Goal: Information Seeking & Learning: Find specific page/section

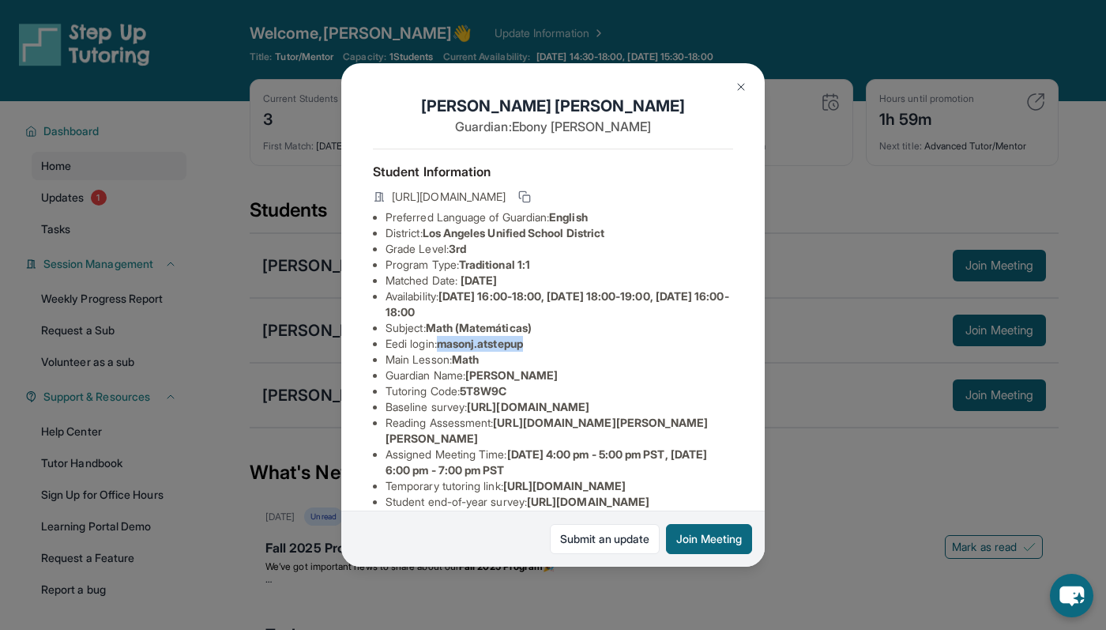
scroll to position [101, 0]
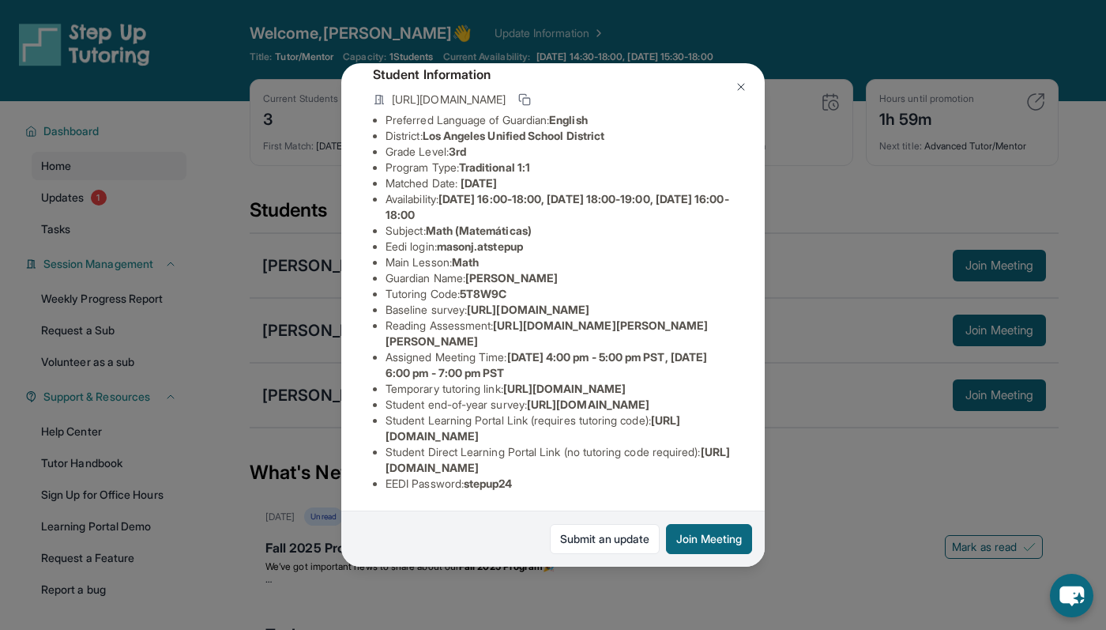
click at [281, 220] on div "[PERSON_NAME] Guardian: [PERSON_NAME] Student Information [URL][DOMAIN_NAME] Pr…" at bounding box center [553, 315] width 1106 height 630
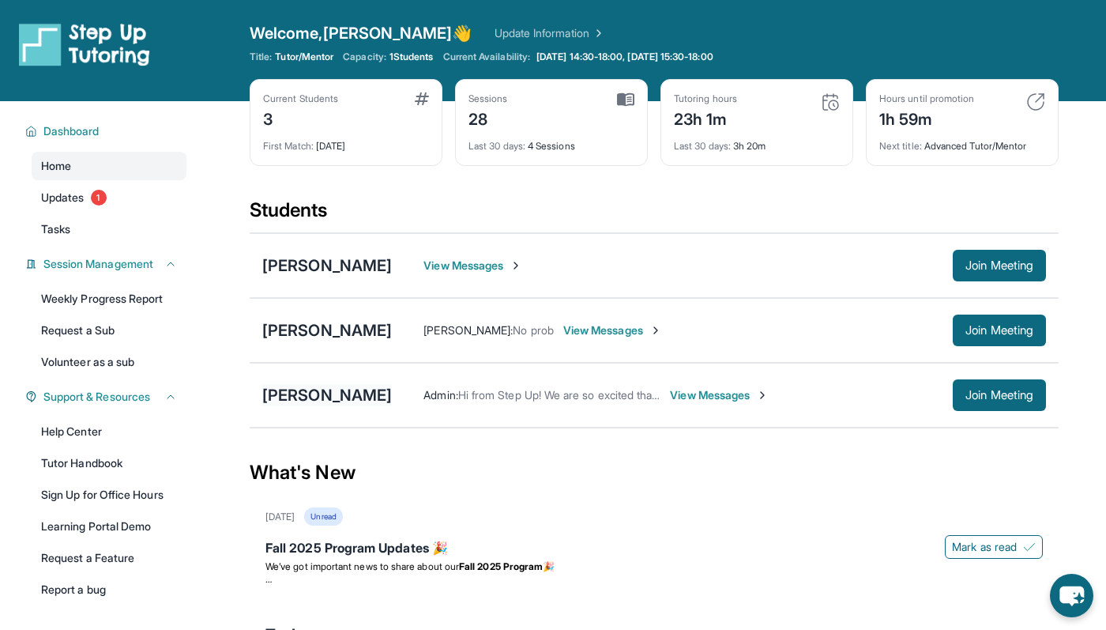
click at [363, 388] on div "[PERSON_NAME]" at bounding box center [327, 395] width 130 height 22
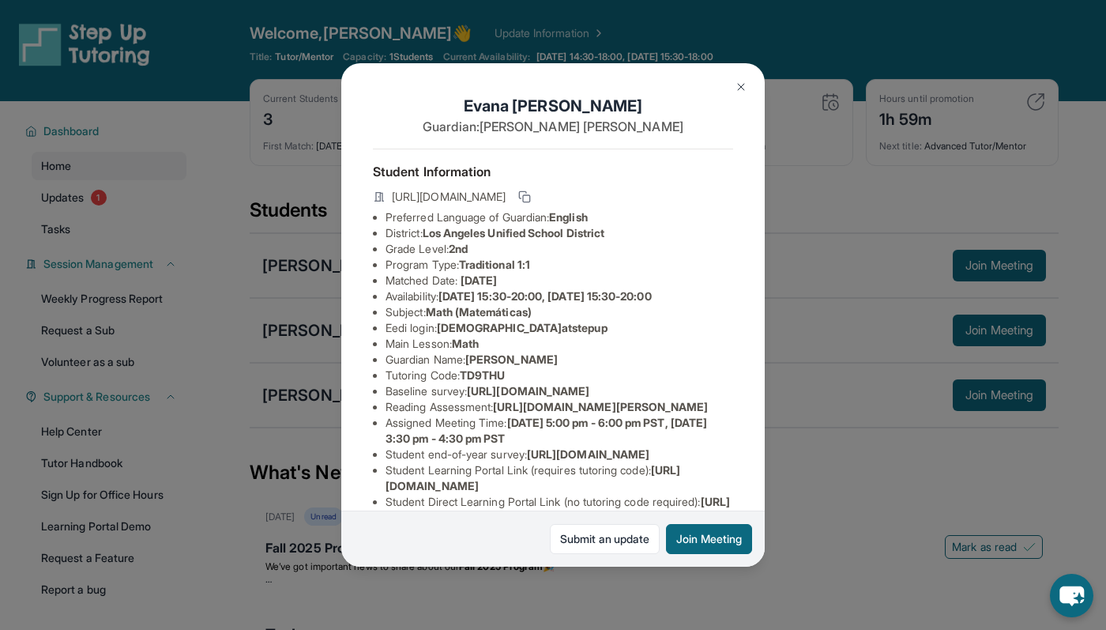
scroll to position [176, 0]
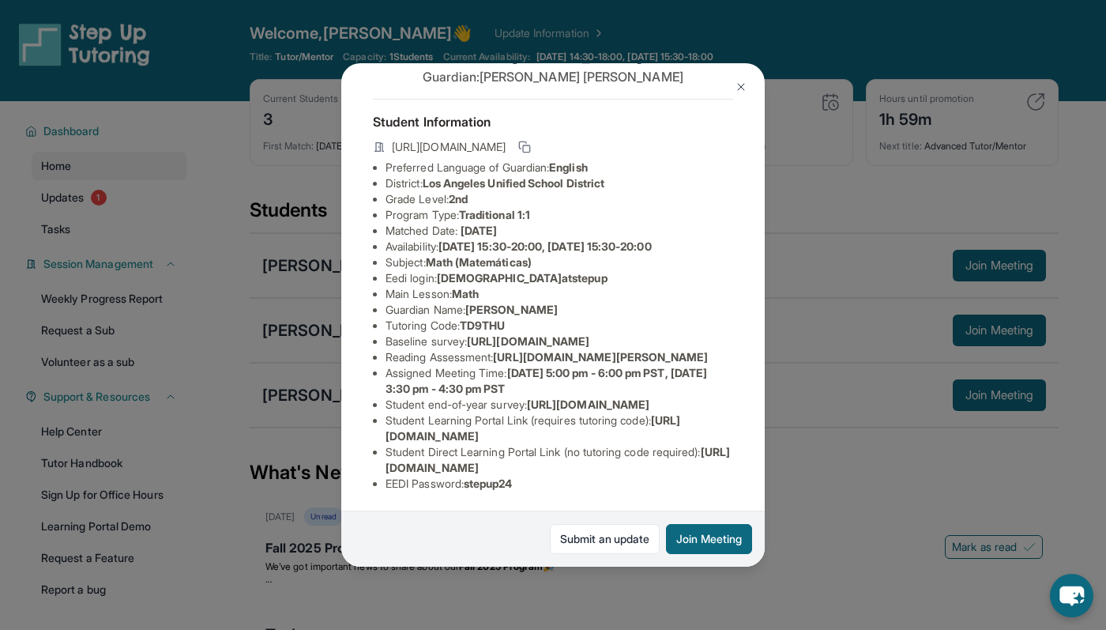
click at [506, 453] on li "Student Direct Learning Portal Link (no tutoring code required) : [URL][DOMAIN_…" at bounding box center [559, 460] width 348 height 32
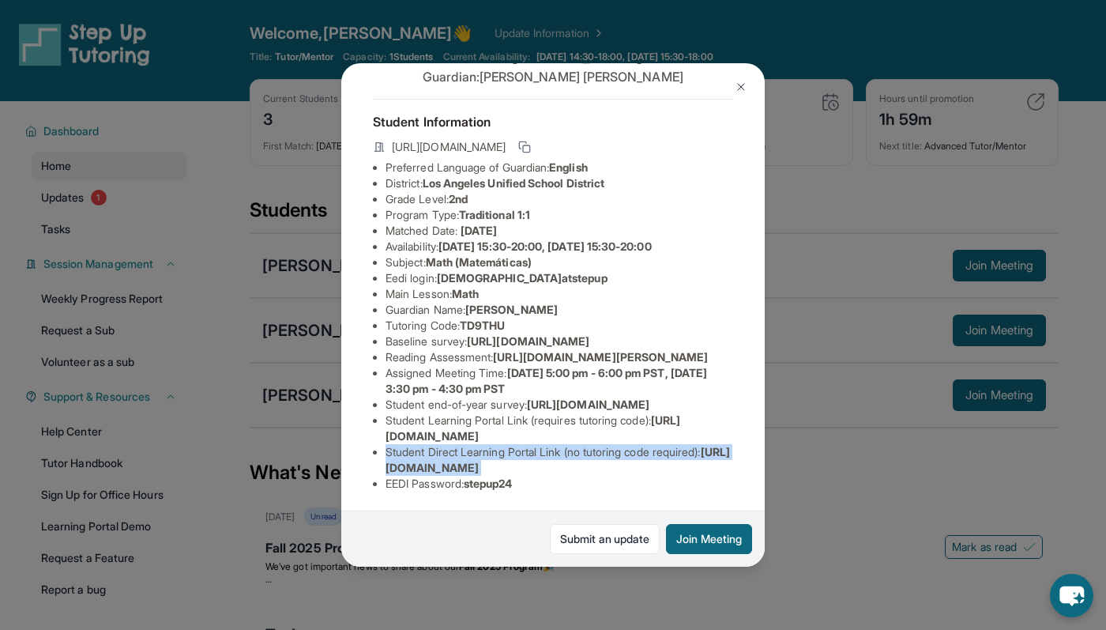
click at [505, 453] on li "Student Direct Learning Portal Link (no tutoring code required) : [URL][DOMAIN_…" at bounding box center [559, 460] width 348 height 32
copy li "Student Direct Learning Portal Link (no tutoring code required) : [URL][DOMAIN_…"
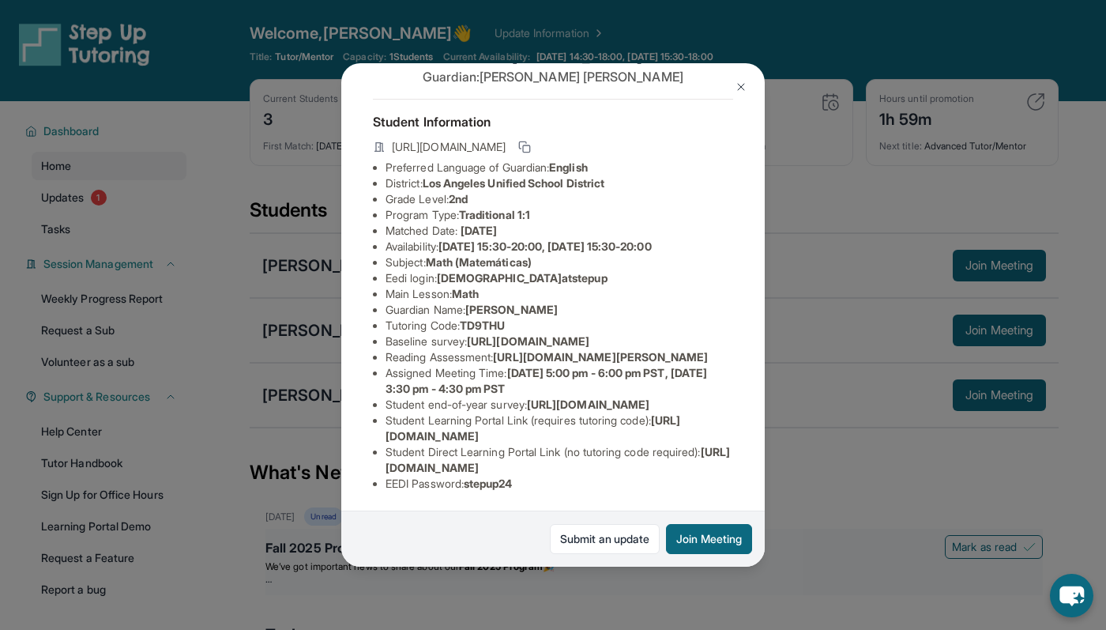
click at [675, 587] on div "[PERSON_NAME] Guardian: [PERSON_NAME] Student Information [URL][DOMAIN_NAME] Pr…" at bounding box center [553, 315] width 1106 height 630
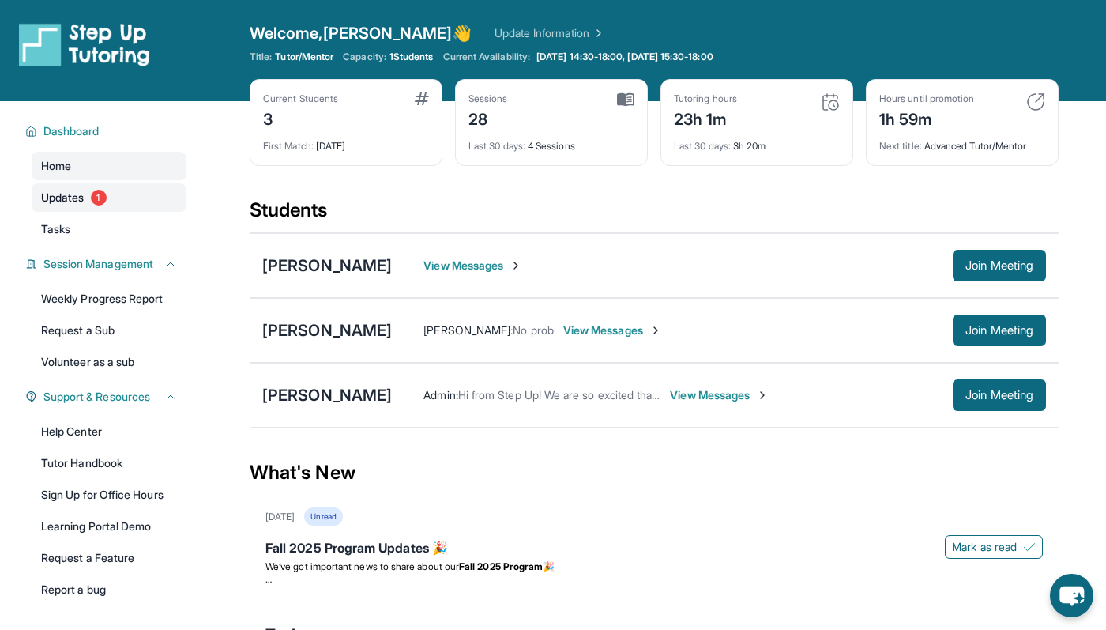
click at [88, 209] on link "Updates 1" at bounding box center [109, 197] width 155 height 28
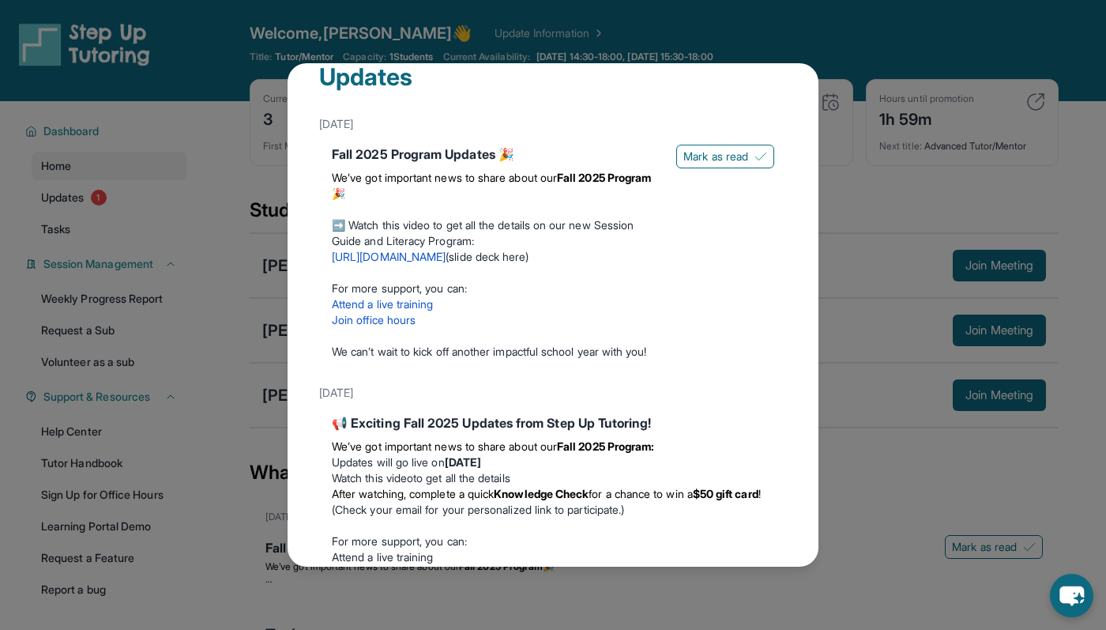
scroll to position [36, 0]
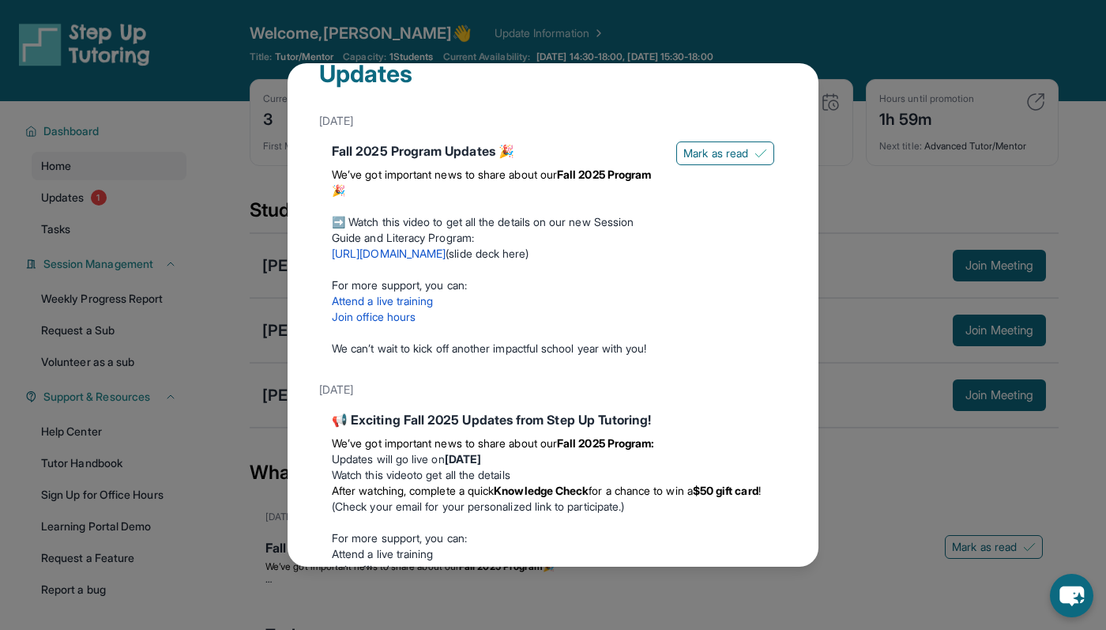
click at [190, 147] on div "Updates [DATE] Fall 2025 Program Updates 🎉 We’ve got important news to share ab…" at bounding box center [553, 315] width 1106 height 630
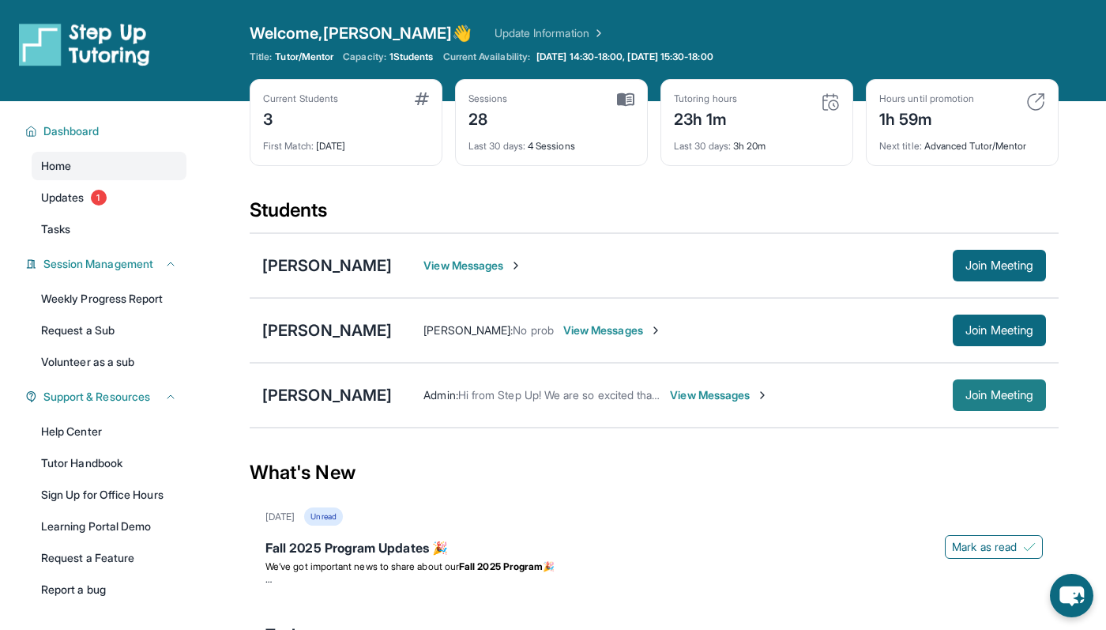
click at [1001, 398] on span "Join Meeting" at bounding box center [999, 394] width 68 height 9
click at [375, 390] on div "[PERSON_NAME]" at bounding box center [327, 395] width 130 height 22
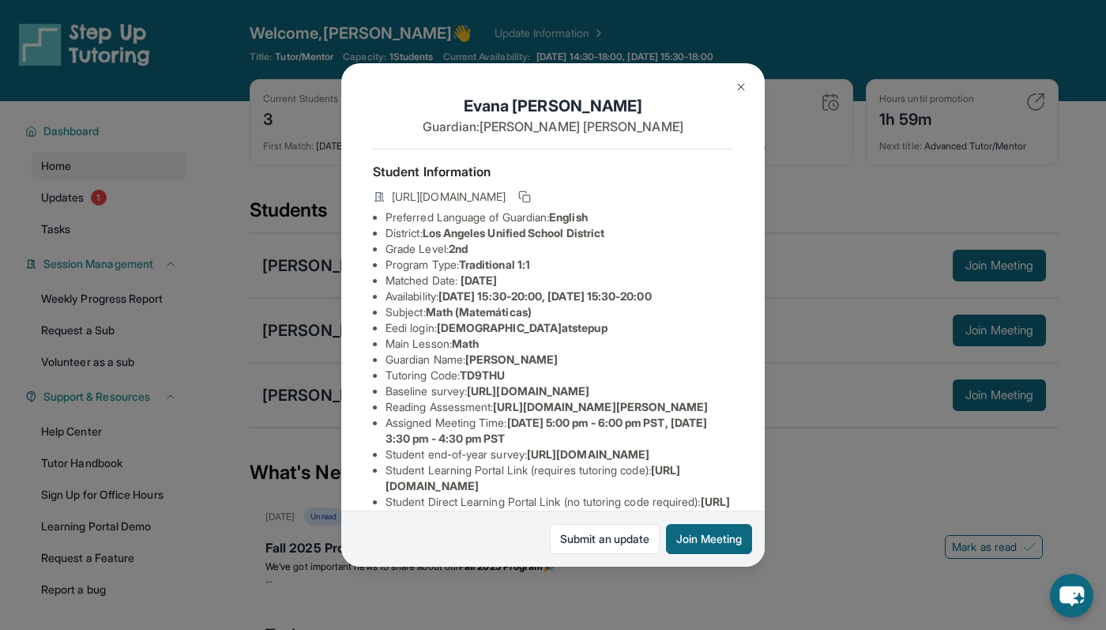
click at [265, 237] on div "[PERSON_NAME] Guardian: [PERSON_NAME] Student Information [URL][DOMAIN_NAME] Pr…" at bounding box center [553, 315] width 1106 height 630
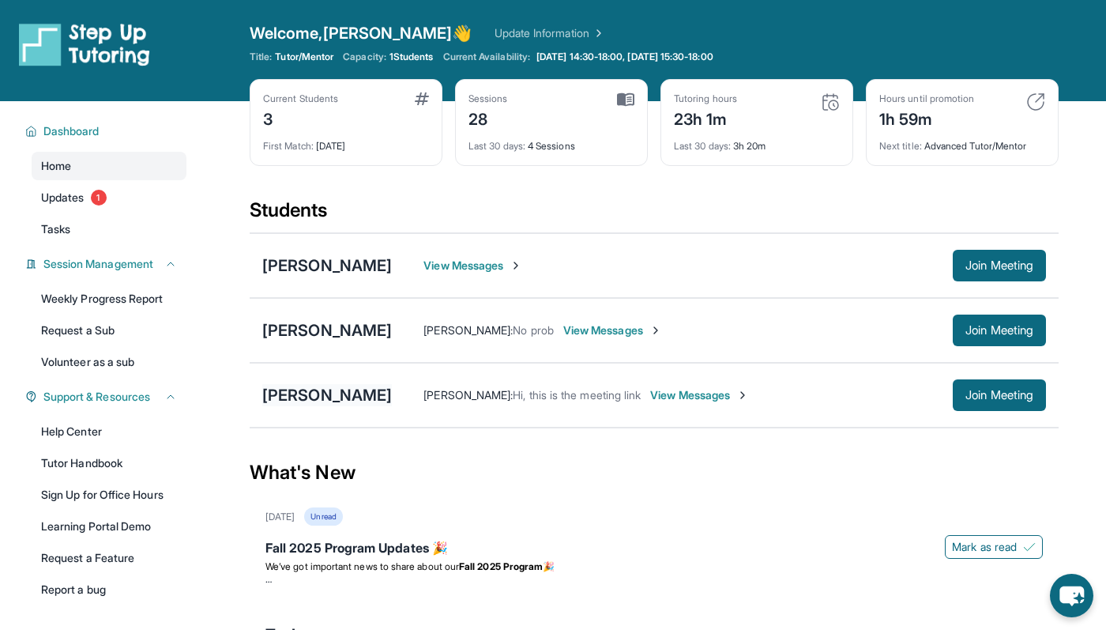
click at [352, 390] on div "[PERSON_NAME]" at bounding box center [327, 395] width 130 height 22
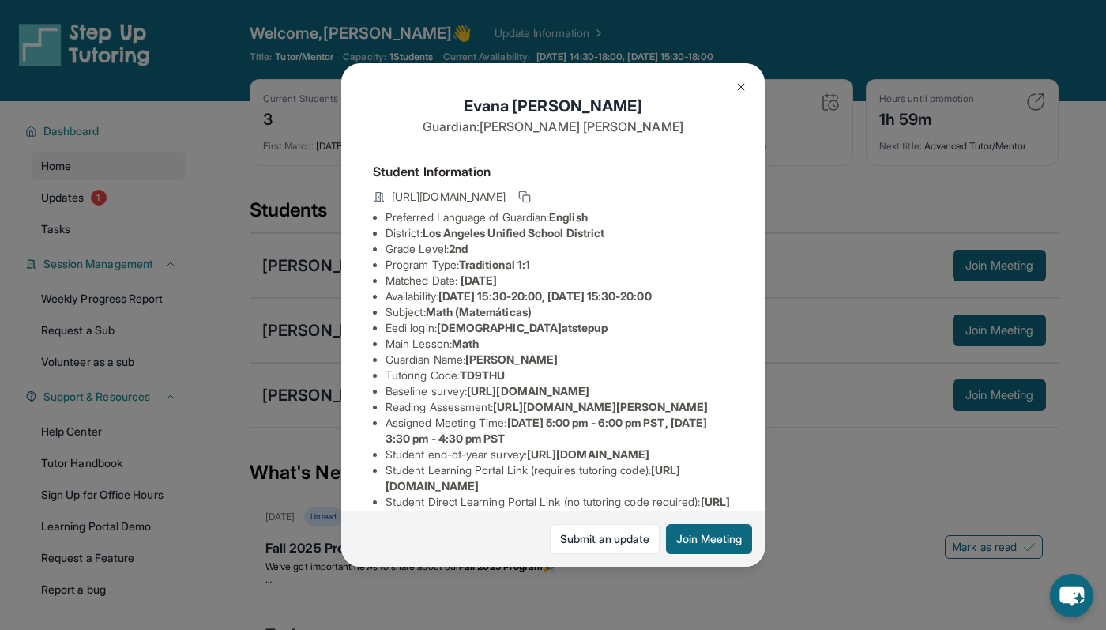
scroll to position [176, 0]
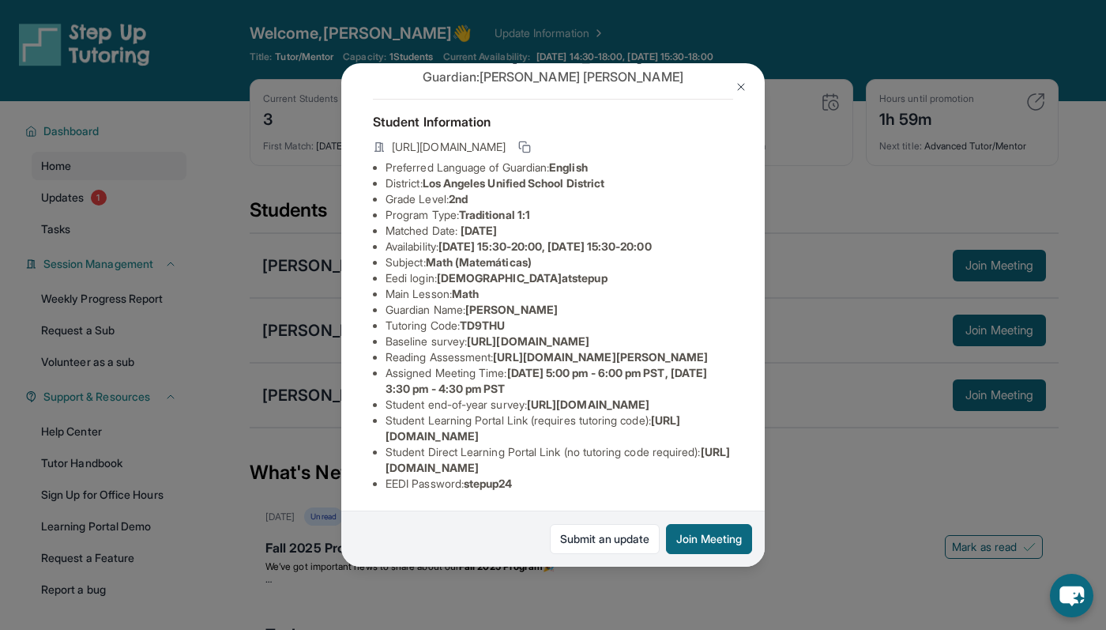
click at [531, 467] on span "[URL][DOMAIN_NAME]" at bounding box center [557, 459] width 344 height 29
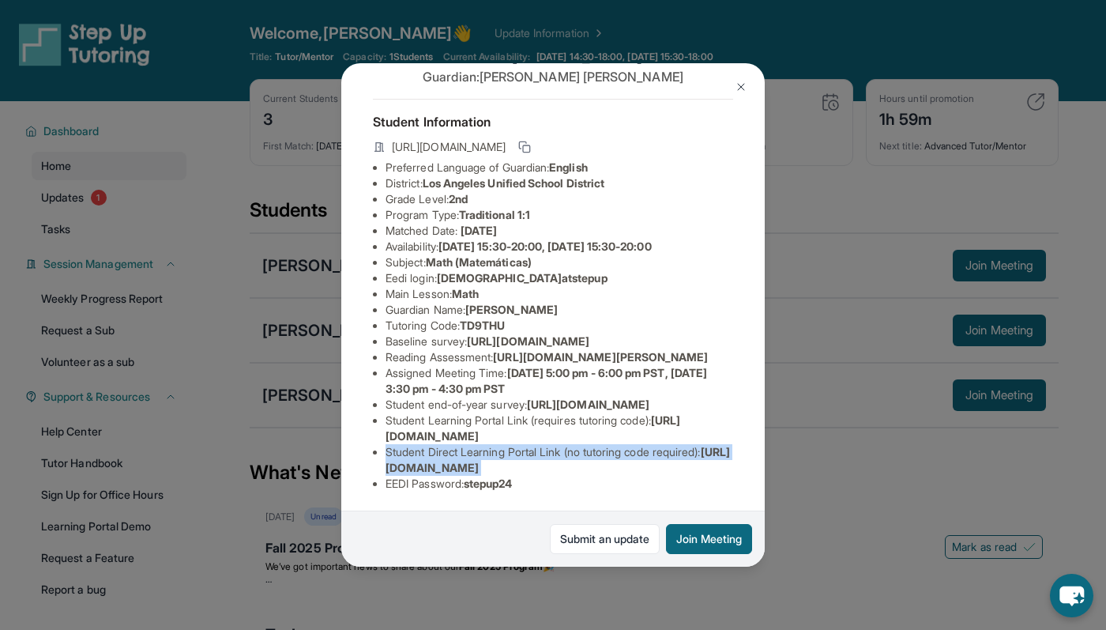
click at [531, 467] on span "[URL][DOMAIN_NAME]" at bounding box center [557, 459] width 344 height 29
copy li "Student Direct Learning Portal Link (no tutoring code required) : [URL][DOMAIN_…"
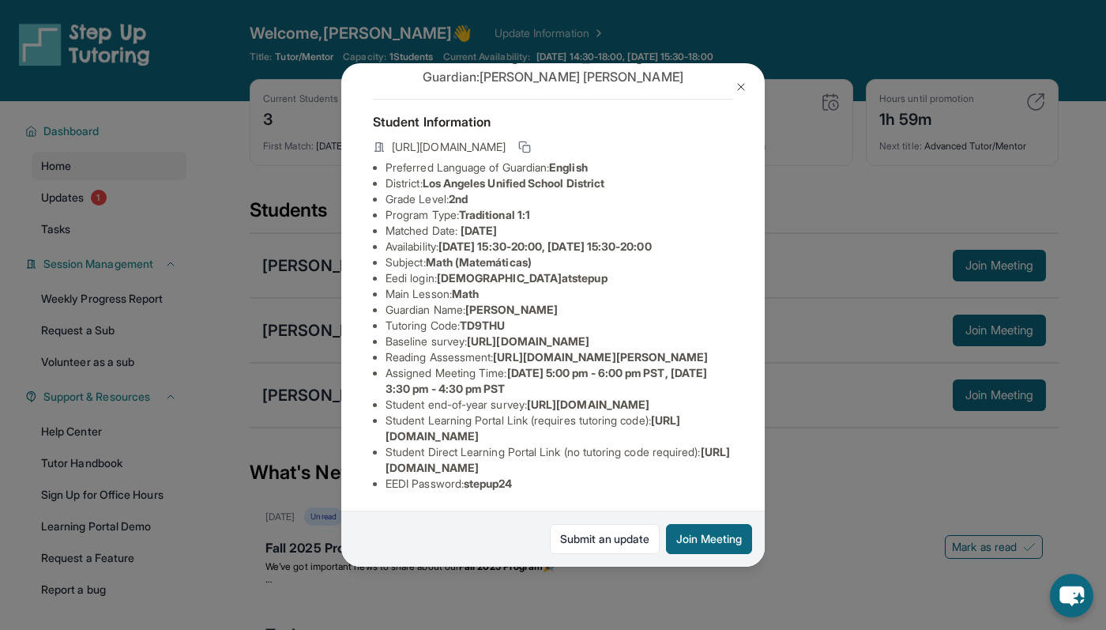
click at [527, 397] on span "[URL][DOMAIN_NAME]" at bounding box center [588, 403] width 122 height 13
drag, startPoint x: 386, startPoint y: 232, endPoint x: 788, endPoint y: 258, distance: 402.8
click at [788, 258] on div "[PERSON_NAME] Guardian: [PERSON_NAME] Student Information [URL][DOMAIN_NAME] Pr…" at bounding box center [553, 315] width 1106 height 630
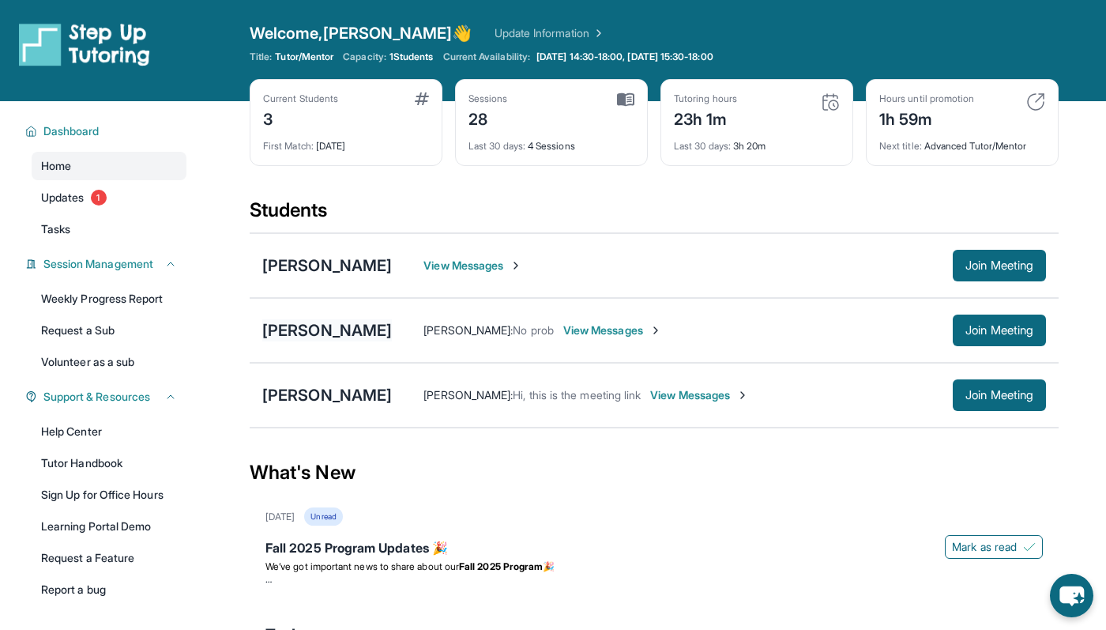
click at [317, 331] on div "[PERSON_NAME]" at bounding box center [327, 330] width 130 height 22
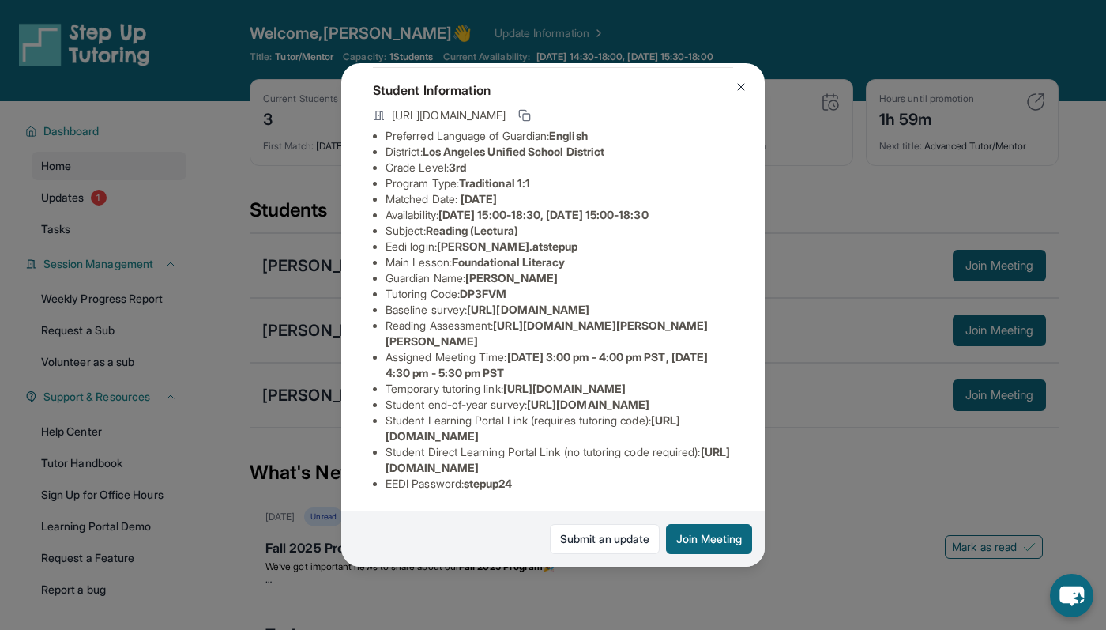
scroll to position [92, 485]
drag, startPoint x: 386, startPoint y: 314, endPoint x: 729, endPoint y: 350, distance: 344.6
click at [589, 316] on span "[URL][DOMAIN_NAME]" at bounding box center [528, 309] width 122 height 13
copy span "[URL][DOMAIN_NAME]"
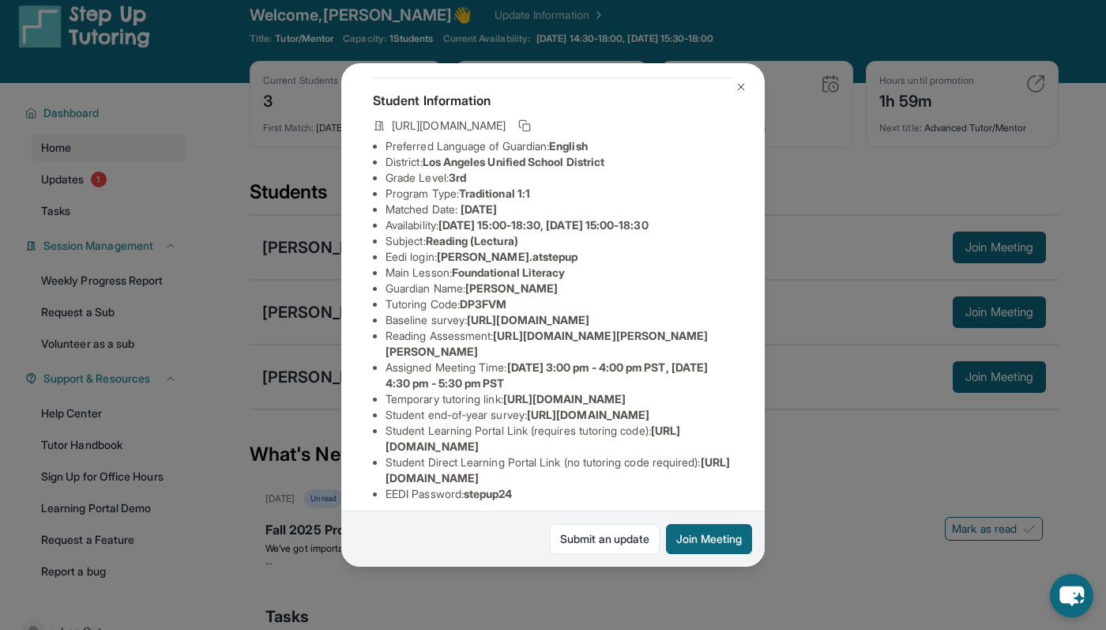
scroll to position [51, 0]
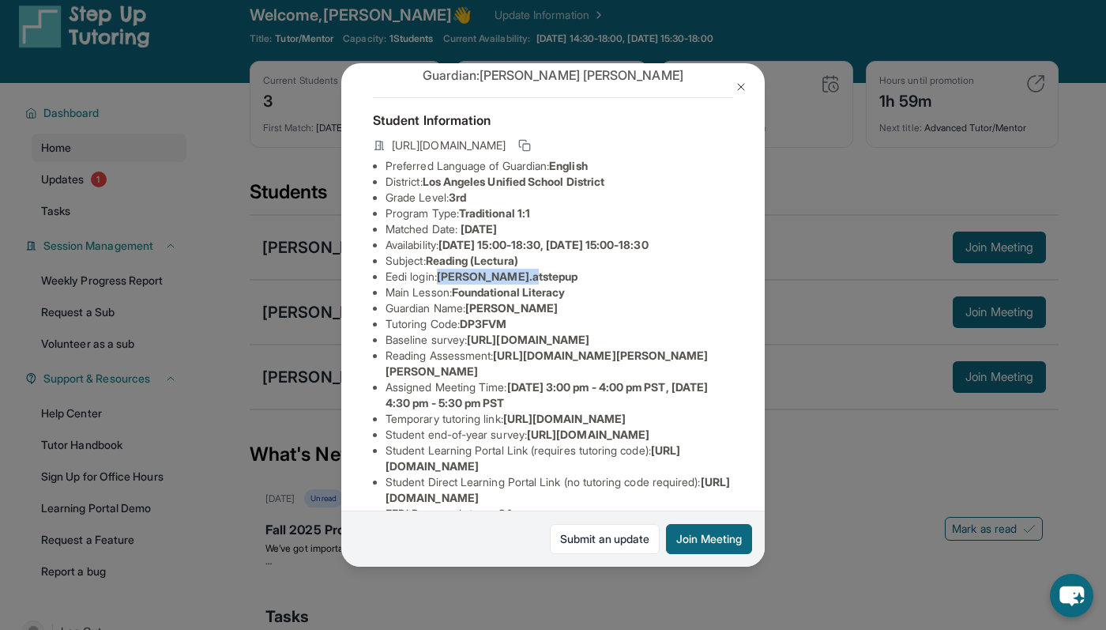
drag, startPoint x: 445, startPoint y: 276, endPoint x: 524, endPoint y: 276, distance: 78.2
click at [524, 276] on span "[PERSON_NAME].atstepup" at bounding box center [507, 275] width 141 height 13
copy span "[PERSON_NAME].atstepup"
